Goal: Information Seeking & Learning: Learn about a topic

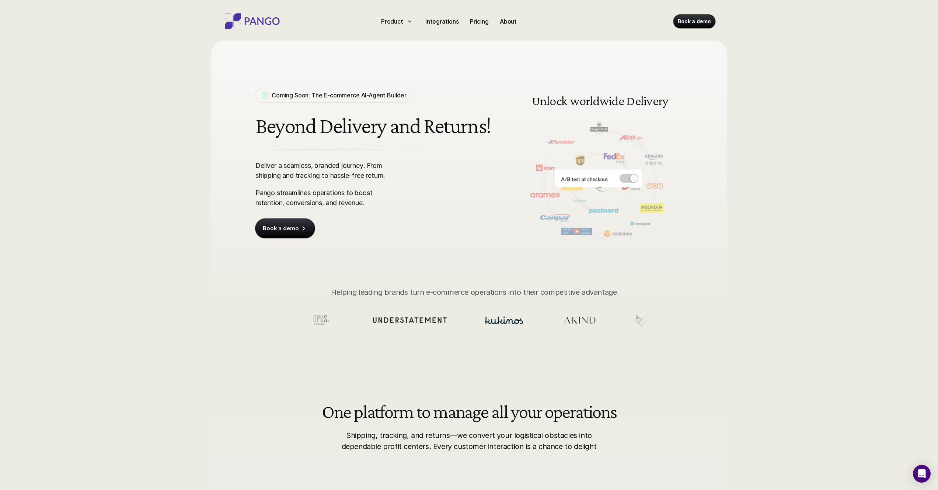
click at [374, 126] on h1 "Beyond Delivery and Returns!" at bounding box center [375, 126] width 238 height 24
click at [278, 94] on p "Coming Soon: The E-commerce AI-Agent Builder" at bounding box center [339, 95] width 135 height 9
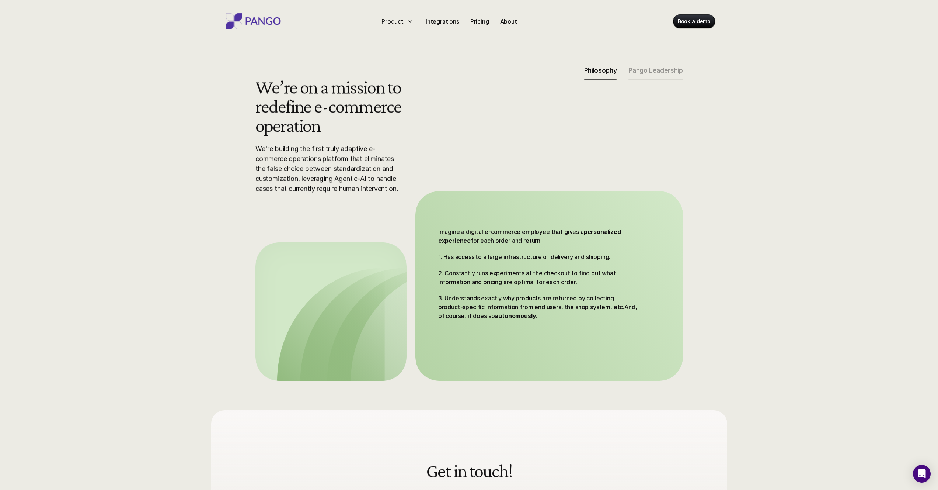
scroll to position [410, 0]
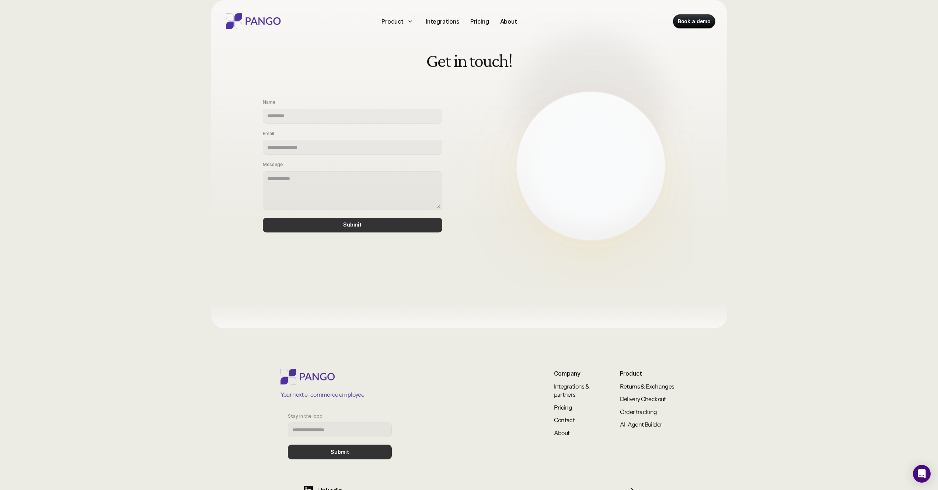
click at [278, 94] on html "Product Integrations Pricing About Book a demo We’re on a mission to redefine e…" at bounding box center [469, 67] width 938 height 954
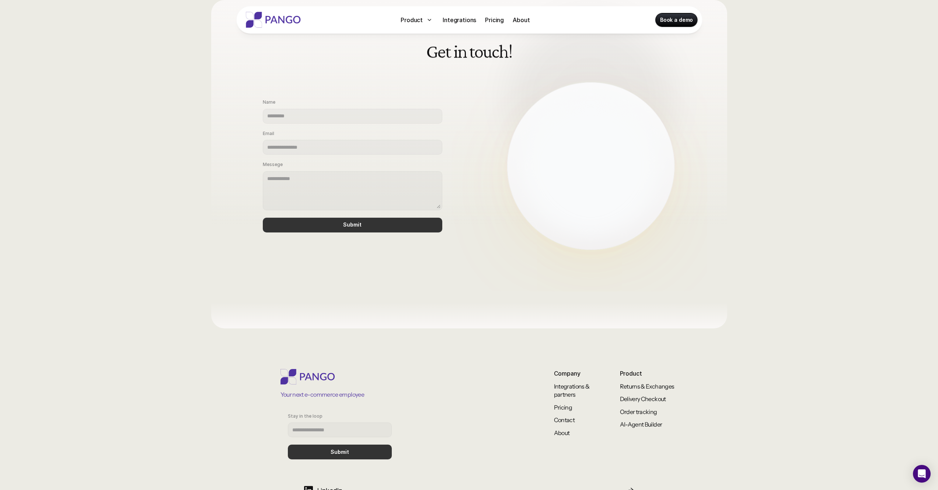
click at [328, 116] on html "Product Integrations Pricing About Book a demo We’re on a mission to redefine e…" at bounding box center [469, 67] width 938 height 954
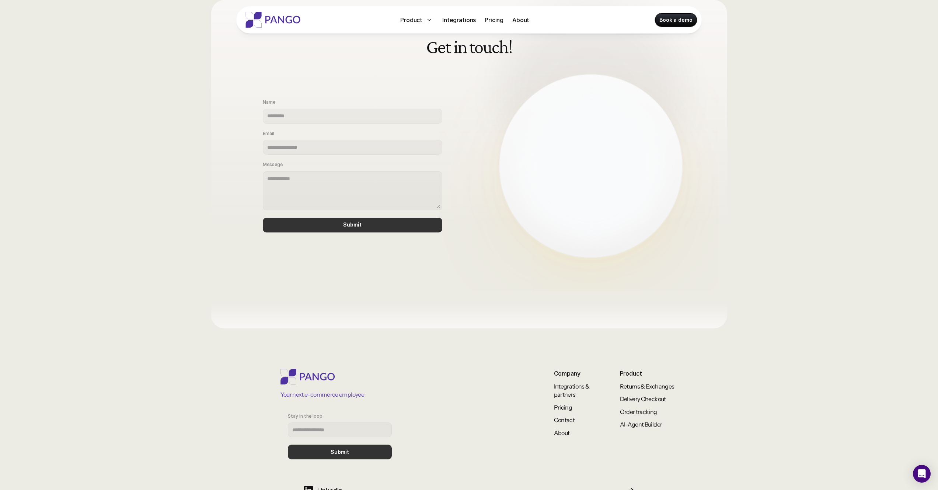
click at [463, 20] on p "Integrations" at bounding box center [459, 19] width 34 height 9
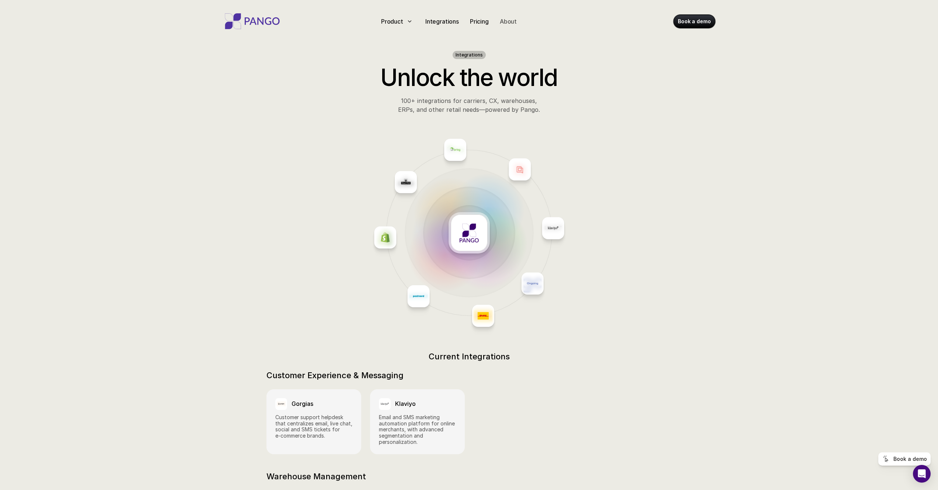
click at [479, 19] on p "Pricing" at bounding box center [479, 21] width 19 height 9
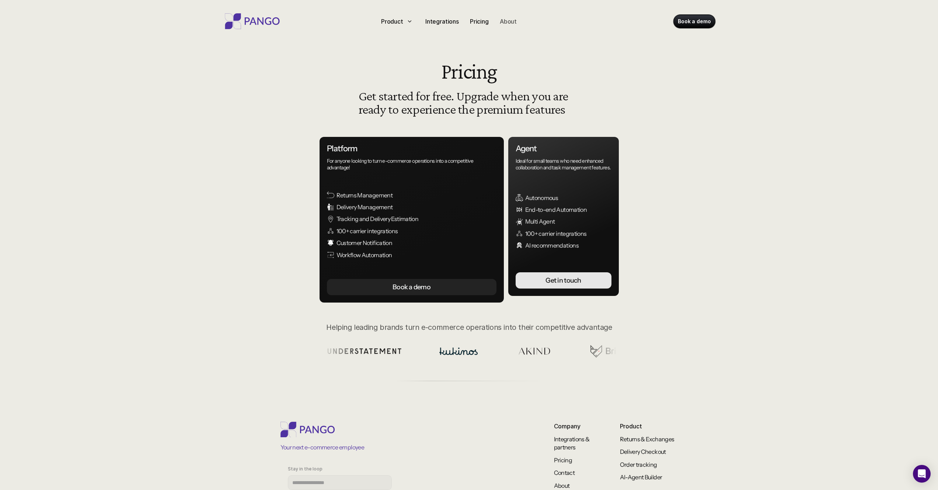
click at [508, 21] on p "About" at bounding box center [508, 21] width 17 height 9
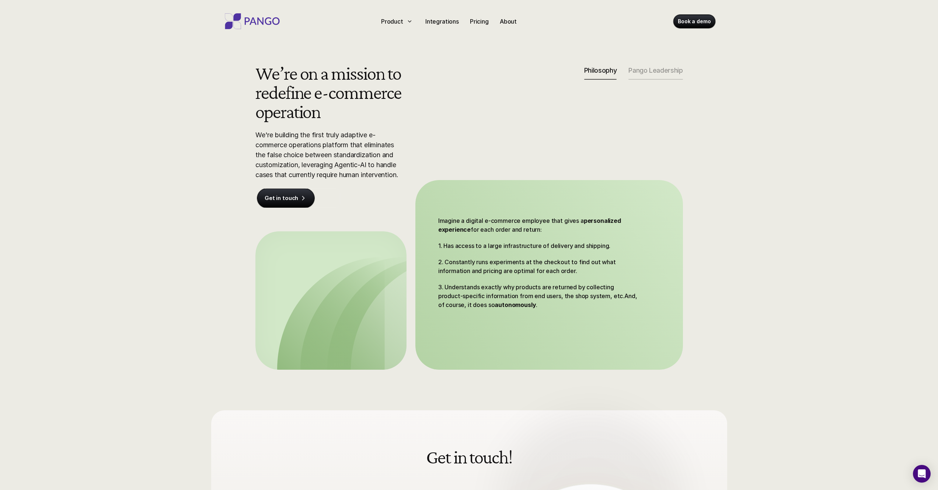
click at [663, 68] on p "Pango Leadership" at bounding box center [656, 70] width 54 height 8
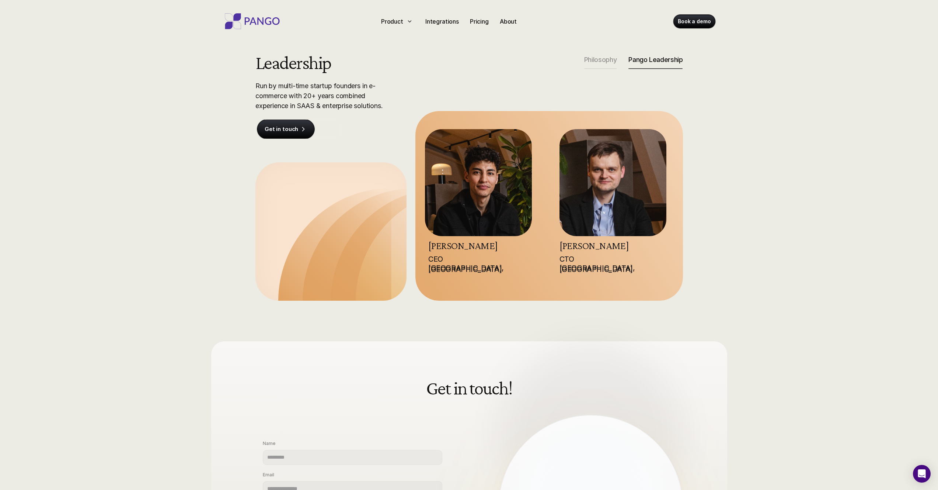
scroll to position [11, 0]
click at [606, 206] on img at bounding box center [612, 181] width 107 height 107
click at [277, 89] on p "Run by multi-time startup founders in e-commerce with 20+ years combined experi…" at bounding box center [329, 95] width 147 height 30
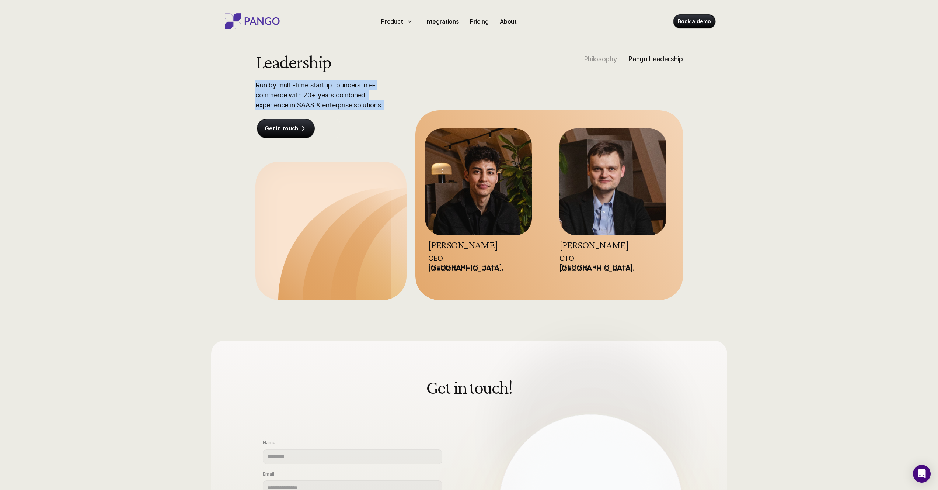
click at [277, 89] on p "Run by multi-time startup founders in e-commerce with 20+ years combined experi…" at bounding box center [329, 95] width 147 height 30
click at [281, 104] on p "Run by multi-time startup founders in e-commerce with 20+ years combined experi…" at bounding box center [329, 95] width 147 height 30
click at [277, 128] on p "Get in touch" at bounding box center [282, 128] width 34 height 7
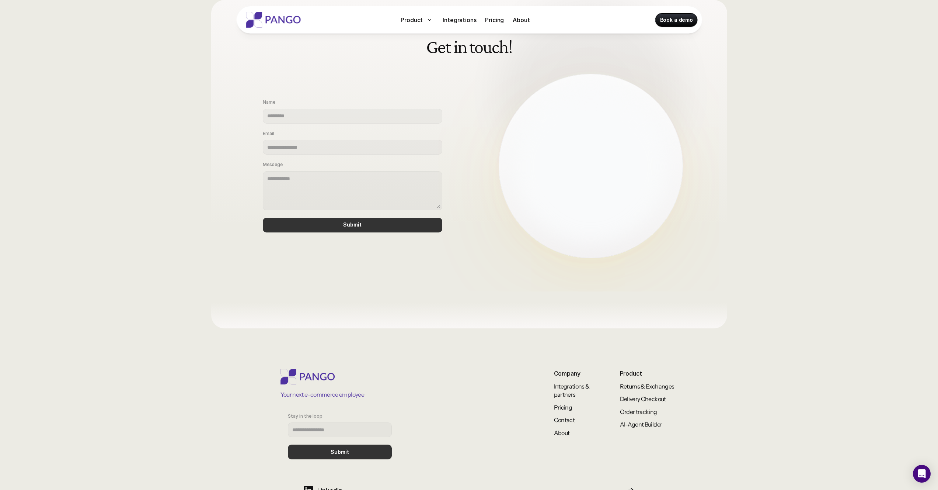
scroll to position [406, 0]
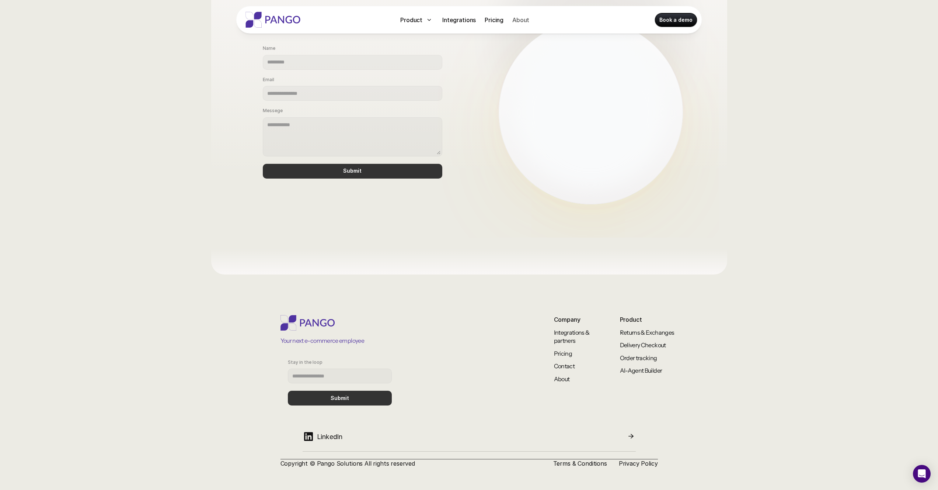
click at [532, 18] on div "About" at bounding box center [521, 20] width 23 height 12
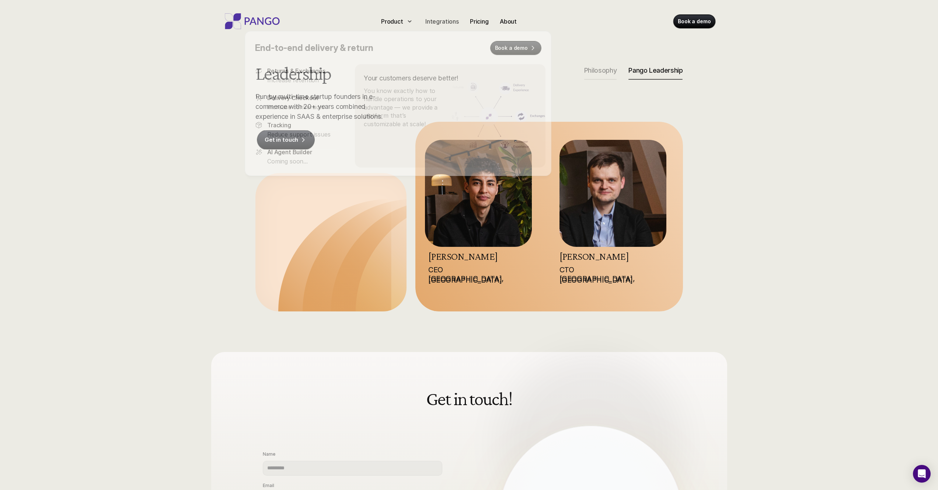
click at [452, 24] on p "Integrations" at bounding box center [443, 21] width 34 height 9
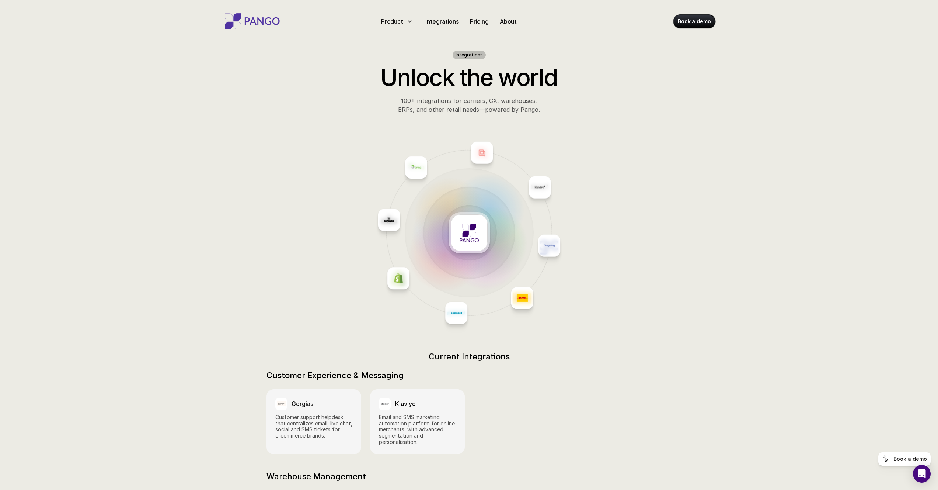
click at [472, 26] on div "Pricing" at bounding box center [479, 21] width 25 height 12
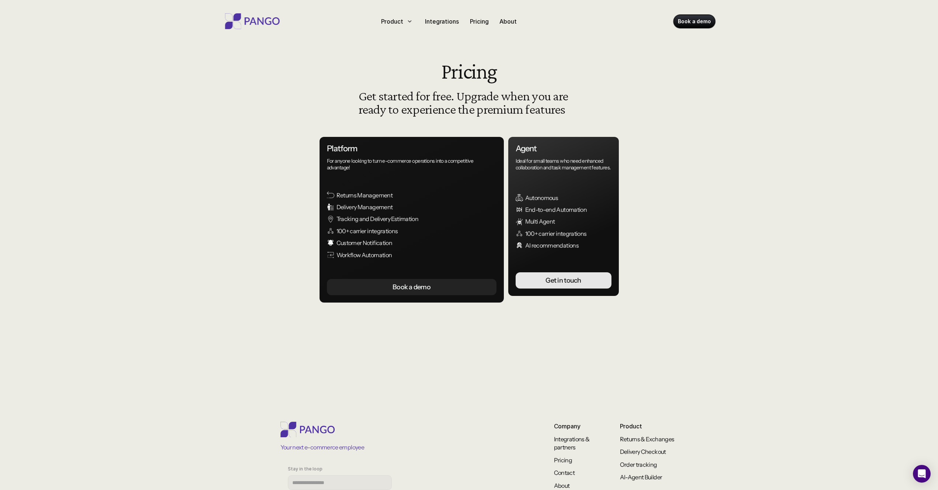
click at [473, 25] on html "Product Integrations Pricing About Book a demo Pricing Get started for free. Up…" at bounding box center [469, 298] width 938 height 596
click at [465, 31] on html "Product Integrations Pricing About Book a demo Pricing Get started for free. Up…" at bounding box center [469, 298] width 938 height 596
click at [465, 18] on html "Product Integrations Pricing About Book a demo Pricing Get started for free. Up…" at bounding box center [469, 298] width 938 height 596
click at [426, 21] on html "Product Integrations Pricing About Book a demo Pricing Get started for free. Up…" at bounding box center [469, 298] width 938 height 596
click at [426, 21] on p "Integrations" at bounding box center [443, 21] width 34 height 9
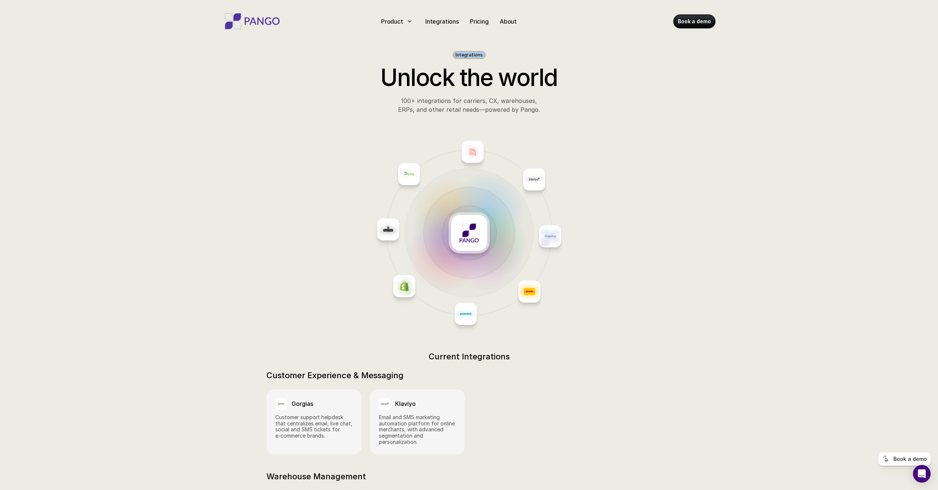
drag, startPoint x: 487, startPoint y: 20, endPoint x: 507, endPoint y: 21, distance: 19.9
drag, startPoint x: 507, startPoint y: 21, endPoint x: 511, endPoint y: 22, distance: 4.6
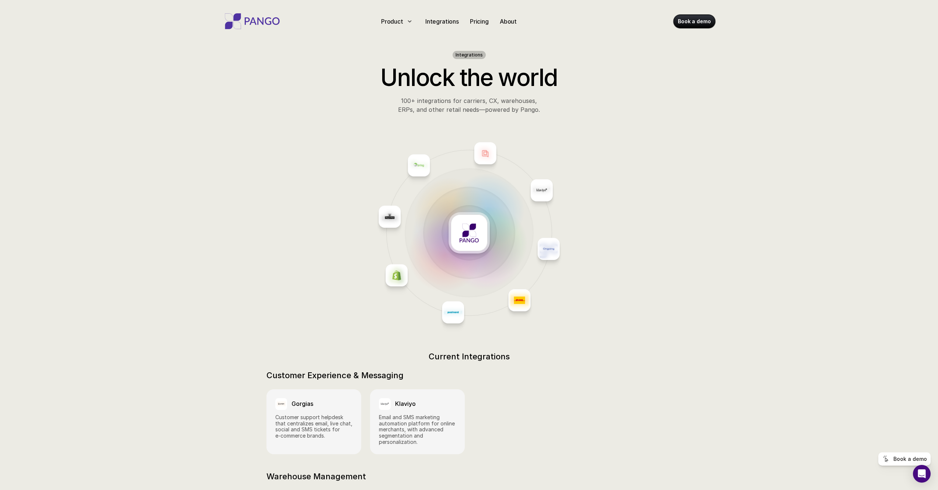
click at [511, 22] on p "About" at bounding box center [508, 21] width 17 height 9
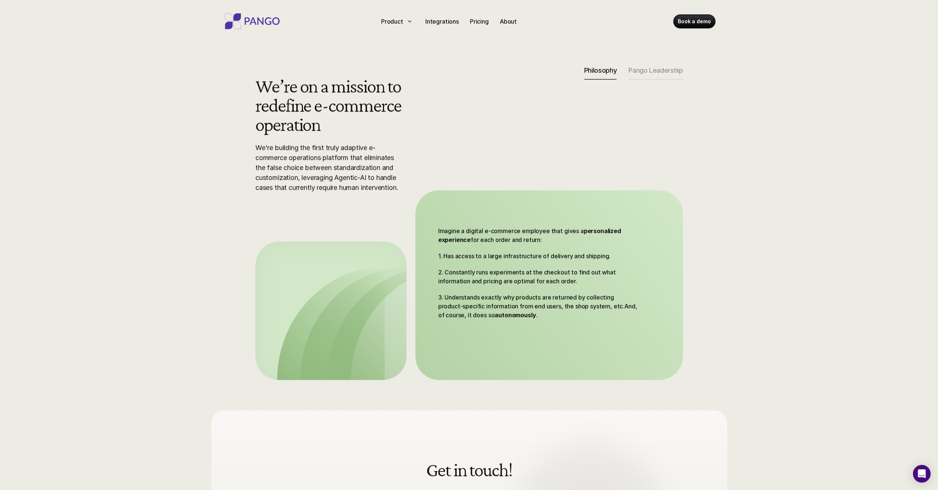
drag, startPoint x: 519, startPoint y: 23, endPoint x: 555, endPoint y: 29, distance: 36.2
click at [531, 26] on html "Product Integrations Pricing About Book a demo We’re on a mission to redefine e…" at bounding box center [469, 477] width 938 height 954
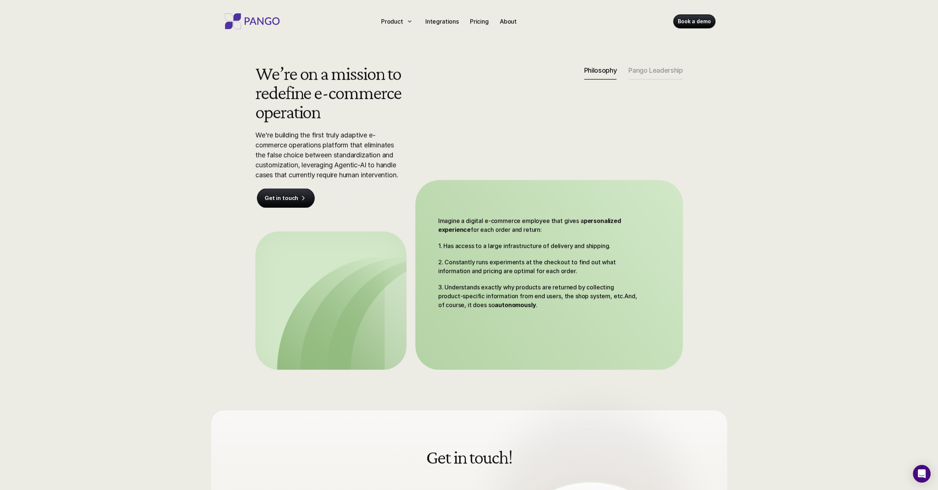
click at [640, 69] on html "Product Integrations Pricing About Book a demo We’re on a mission to redefine e…" at bounding box center [469, 477] width 938 height 954
click at [639, 80] on div "We’re on a mission to redefine e-commerce operation We're building the first tr…" at bounding box center [469, 216] width 472 height 306
click at [643, 74] on p "Pango Leadership" at bounding box center [656, 70] width 54 height 8
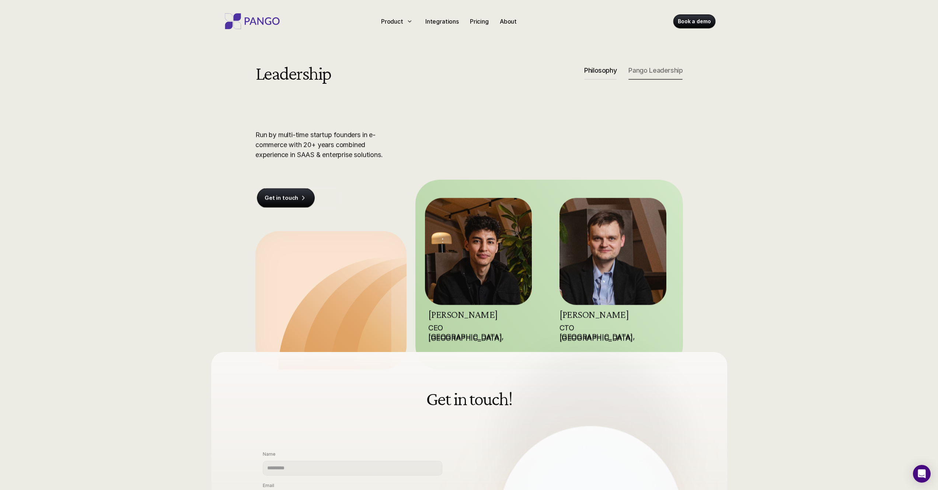
click at [646, 71] on p "Pango Leadership" at bounding box center [656, 70] width 54 height 8
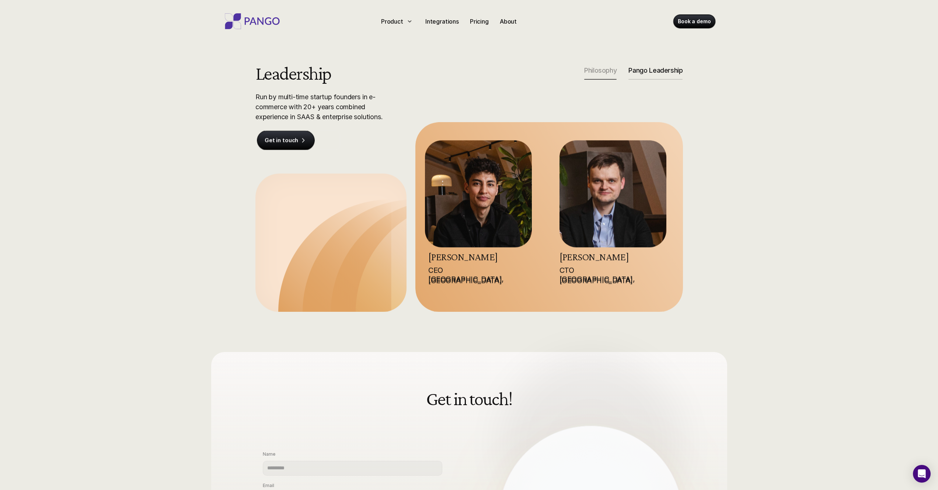
click at [351, 165] on div "Leadership Run by multi-time startup founders in e-commerce with 20+ years comb…" at bounding box center [469, 187] width 472 height 248
click at [233, 475] on div "Get in touch! Name Email Messege Submit" at bounding box center [469, 488] width 472 height 273
click at [461, 152] on img at bounding box center [478, 193] width 107 height 107
